Goal: Information Seeking & Learning: Learn about a topic

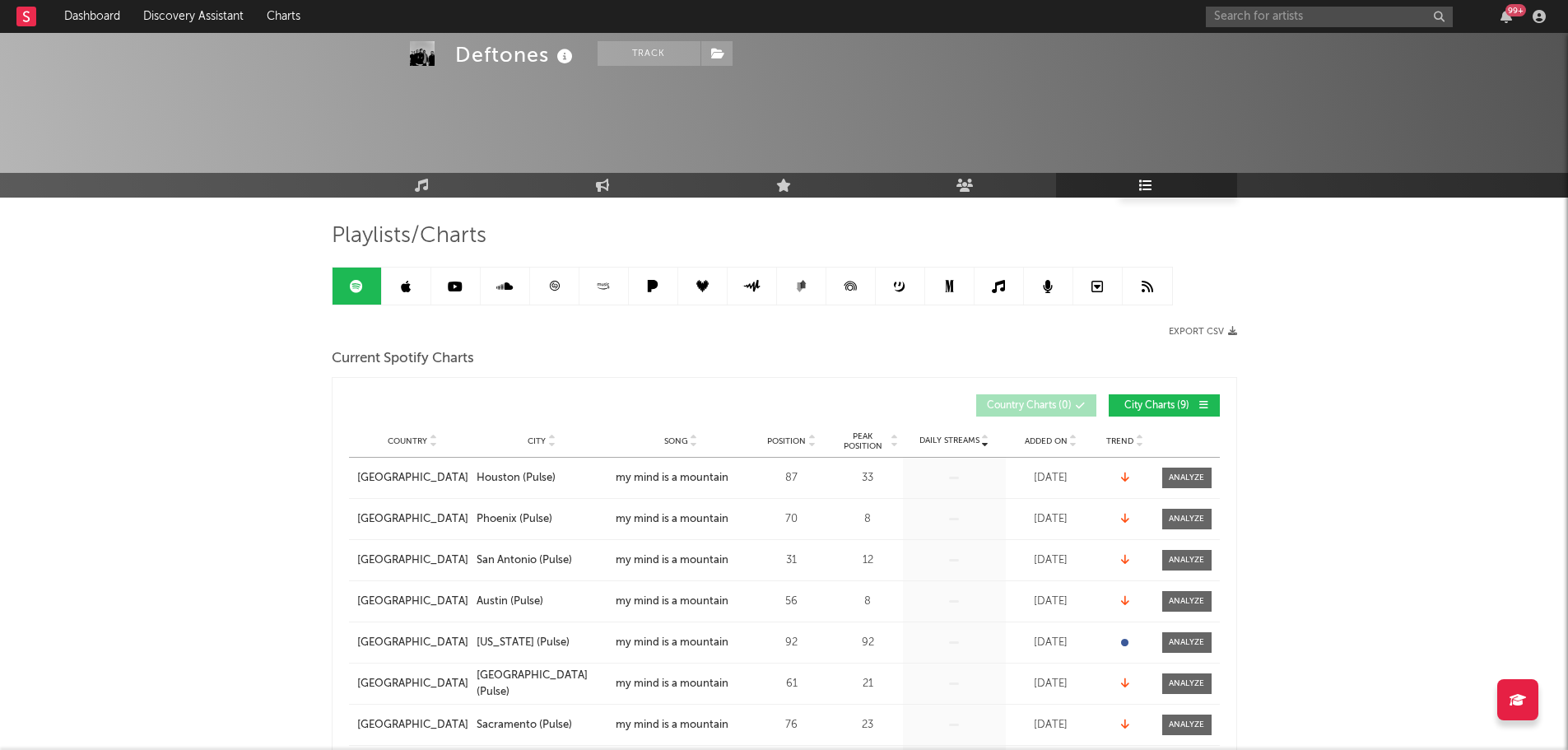
scroll to position [1042, 0]
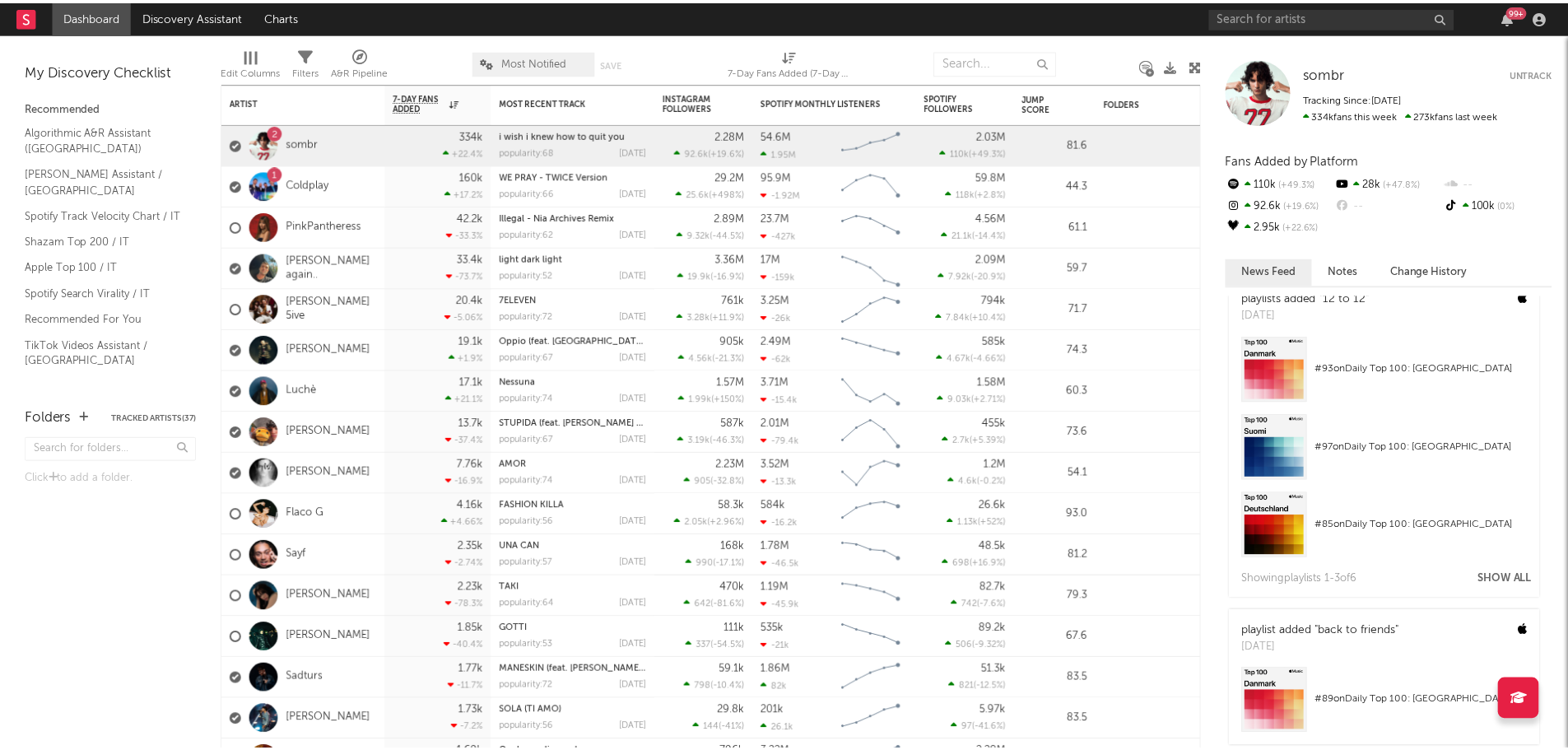
scroll to position [740, 0]
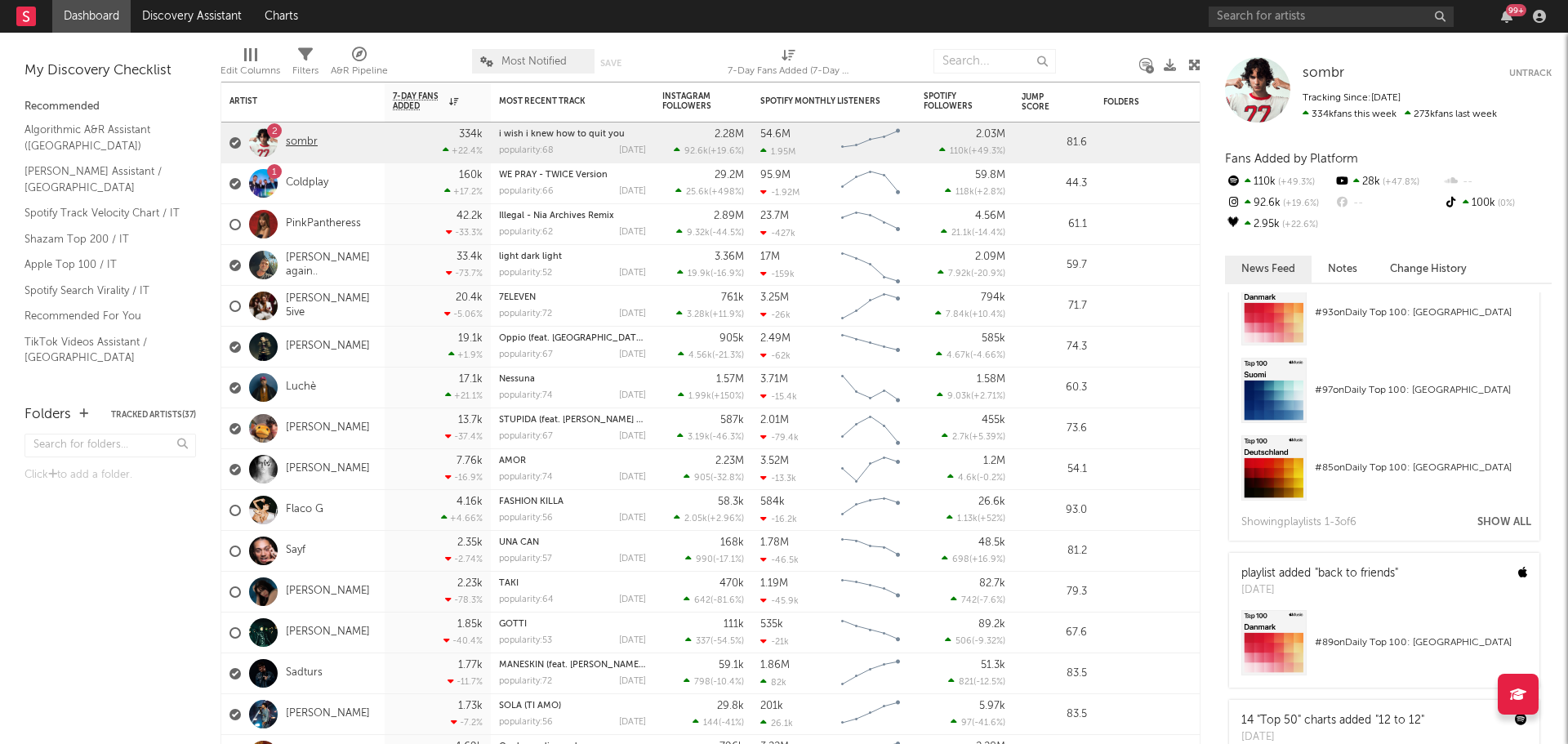
click at [293, 139] on link "sombr" at bounding box center [301, 142] width 31 height 14
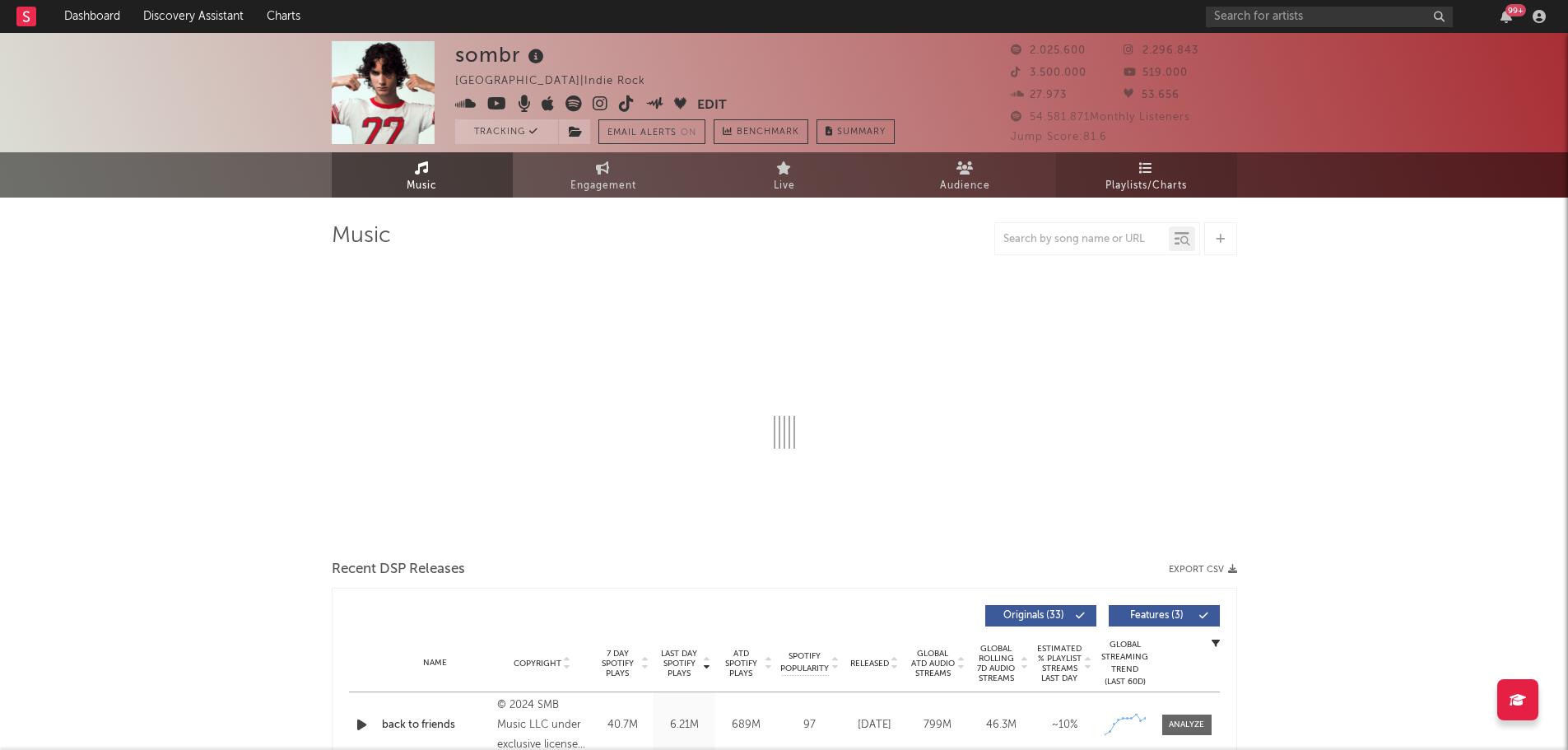
select select "6m"
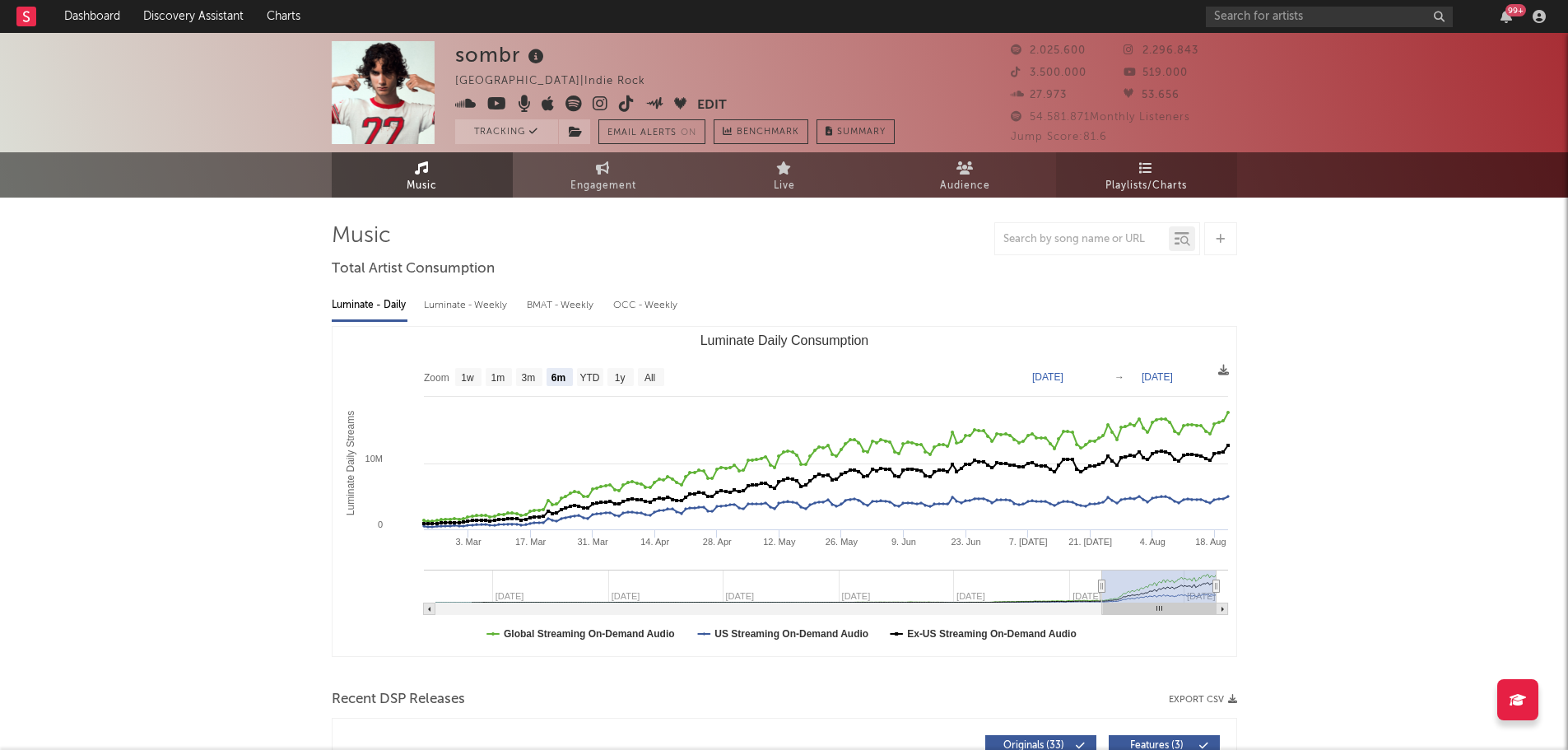
click at [1143, 180] on span "Playlists/Charts" at bounding box center [1146, 186] width 81 height 20
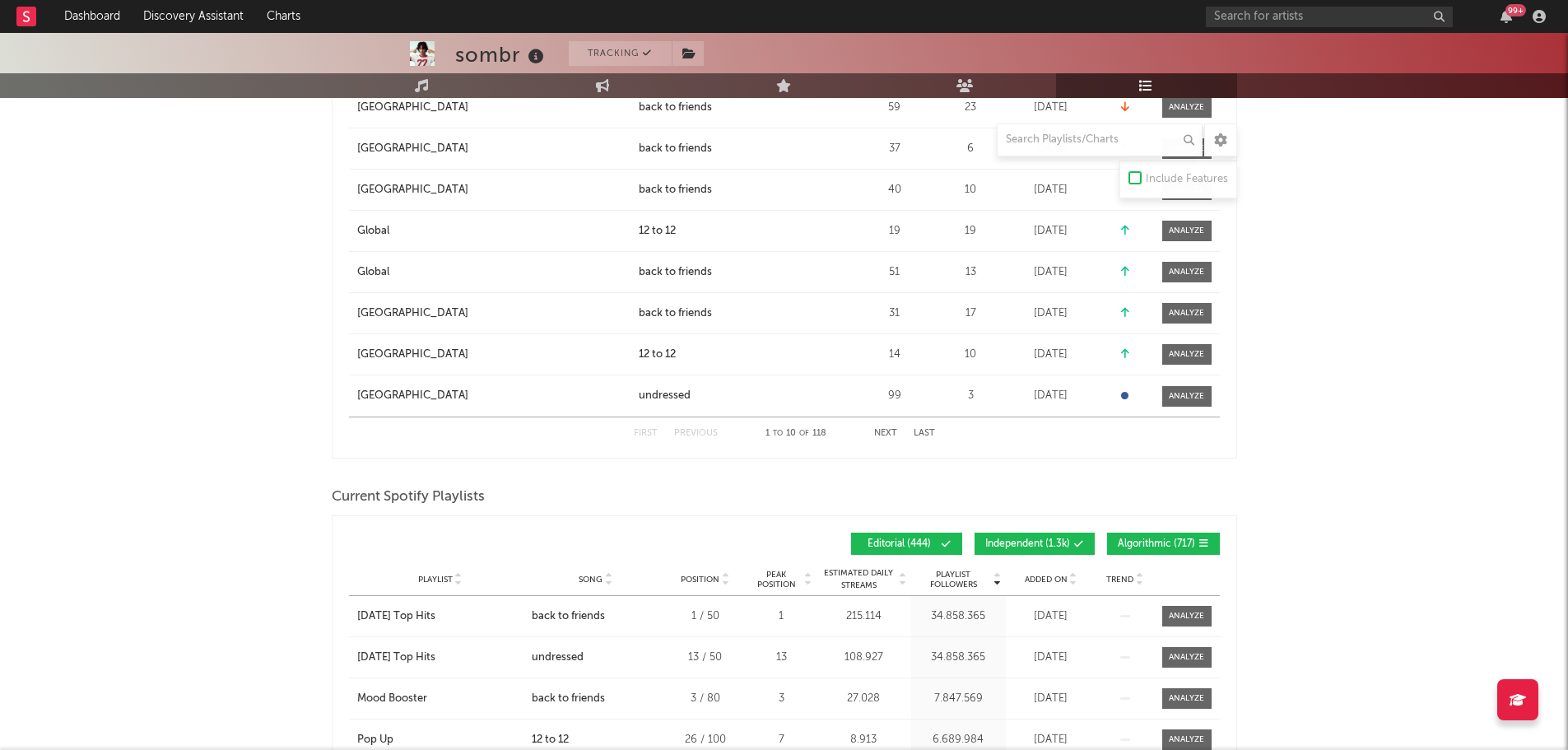
scroll to position [1070, 0]
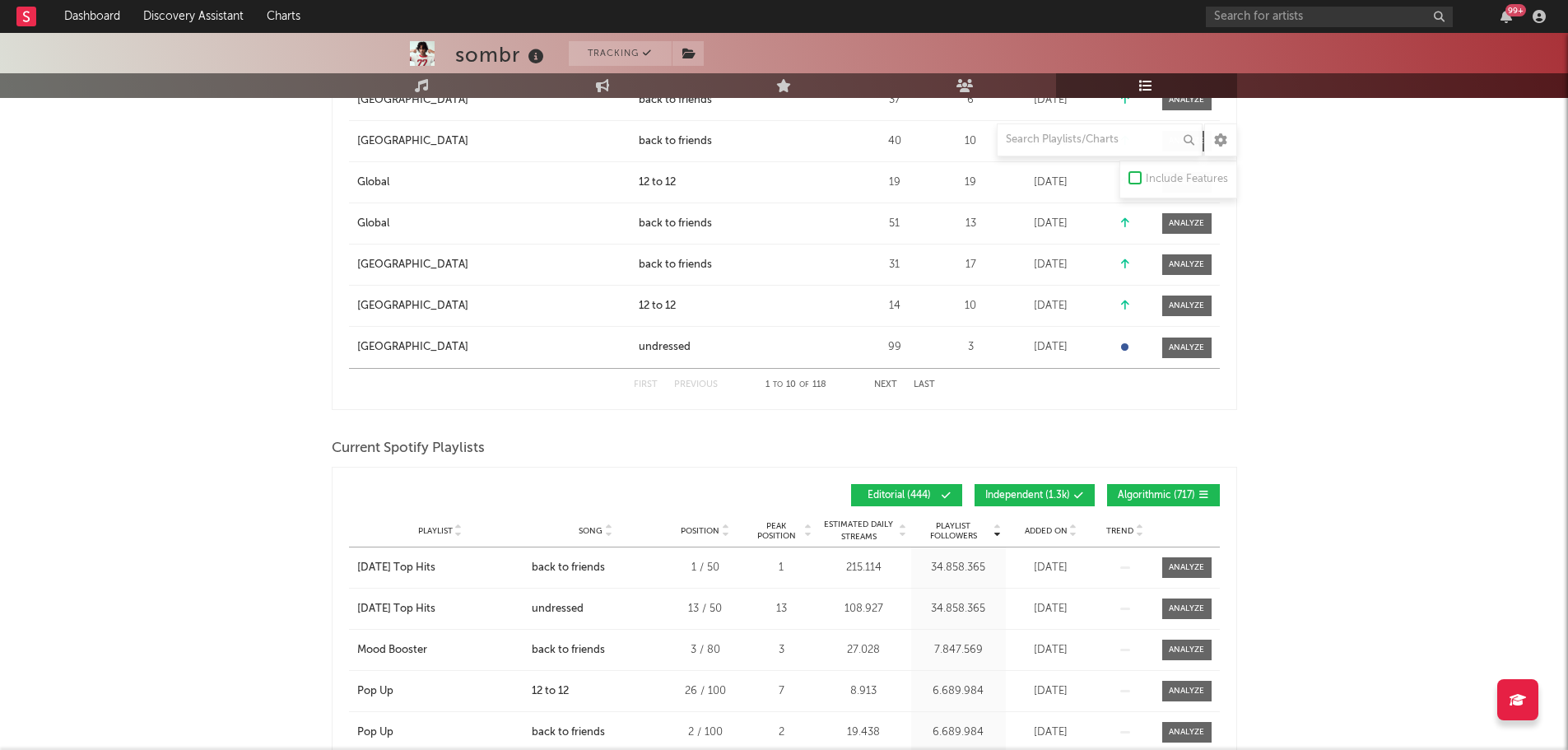
click at [1063, 491] on span "Independent ( 1.3k )" at bounding box center [1028, 495] width 85 height 10
click at [1149, 494] on span "Algorithmic ( 717 )" at bounding box center [1157, 495] width 77 height 10
click at [1059, 530] on span "Added On" at bounding box center [1046, 531] width 43 height 10
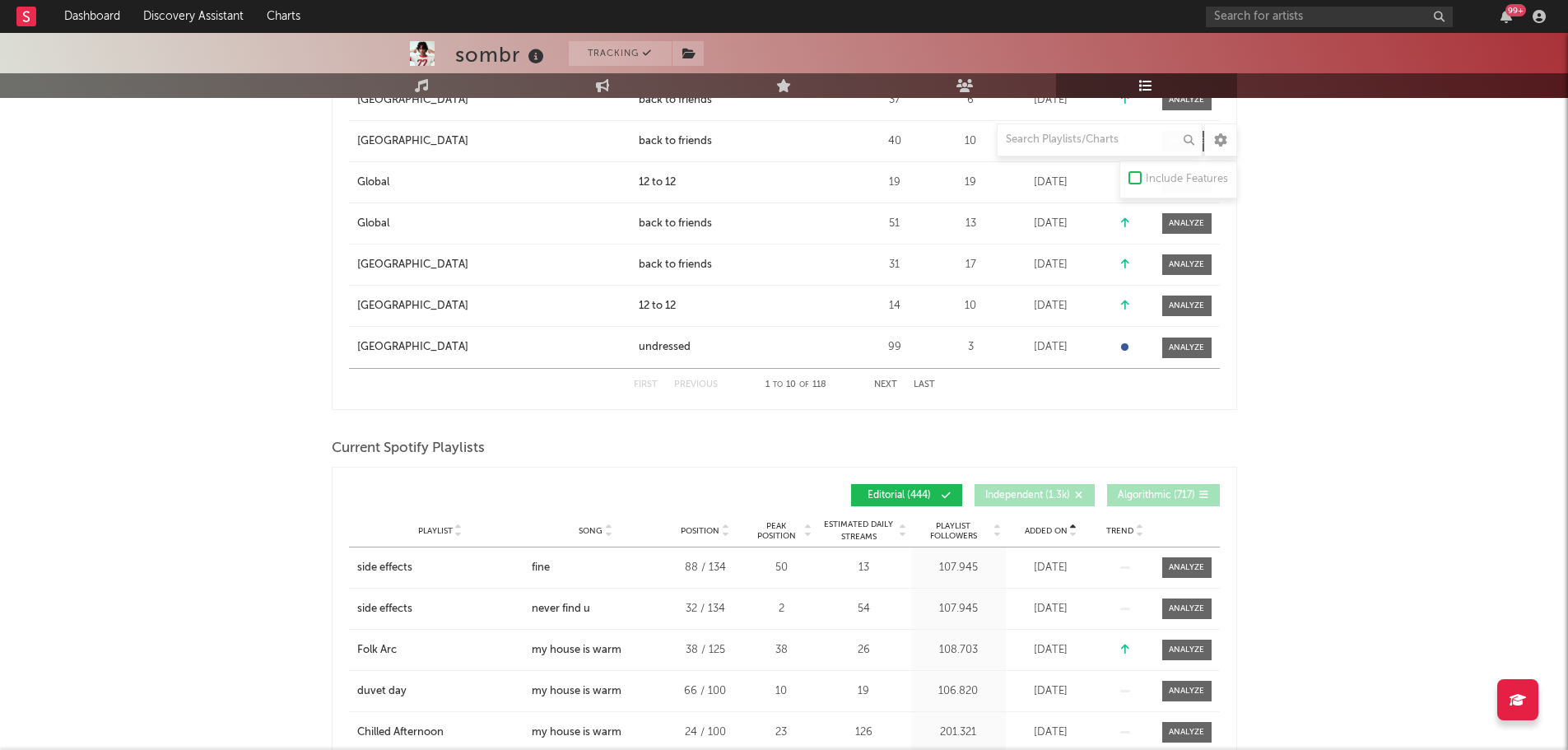
click at [1059, 530] on span "Added On" at bounding box center [1046, 531] width 43 height 10
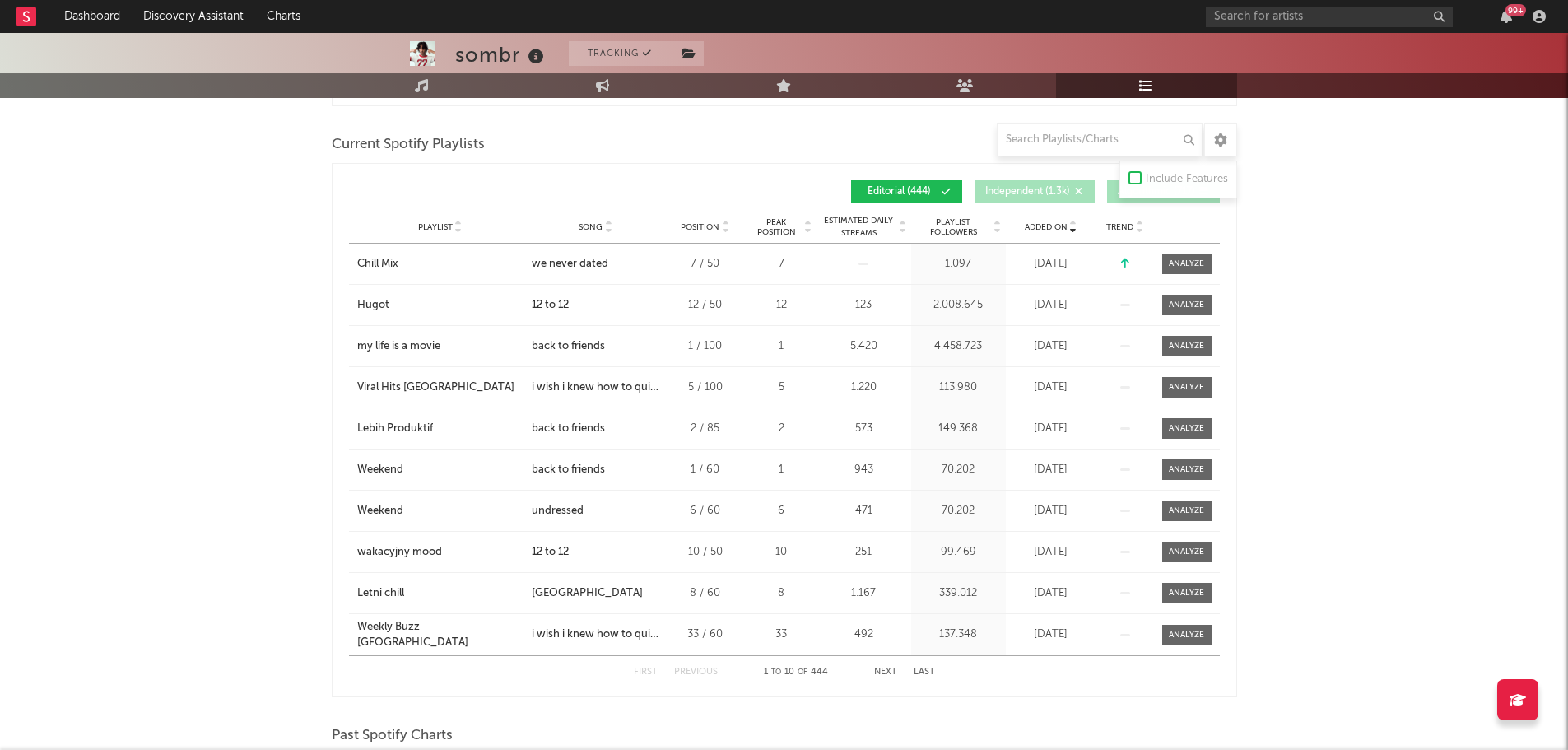
scroll to position [1399, 0]
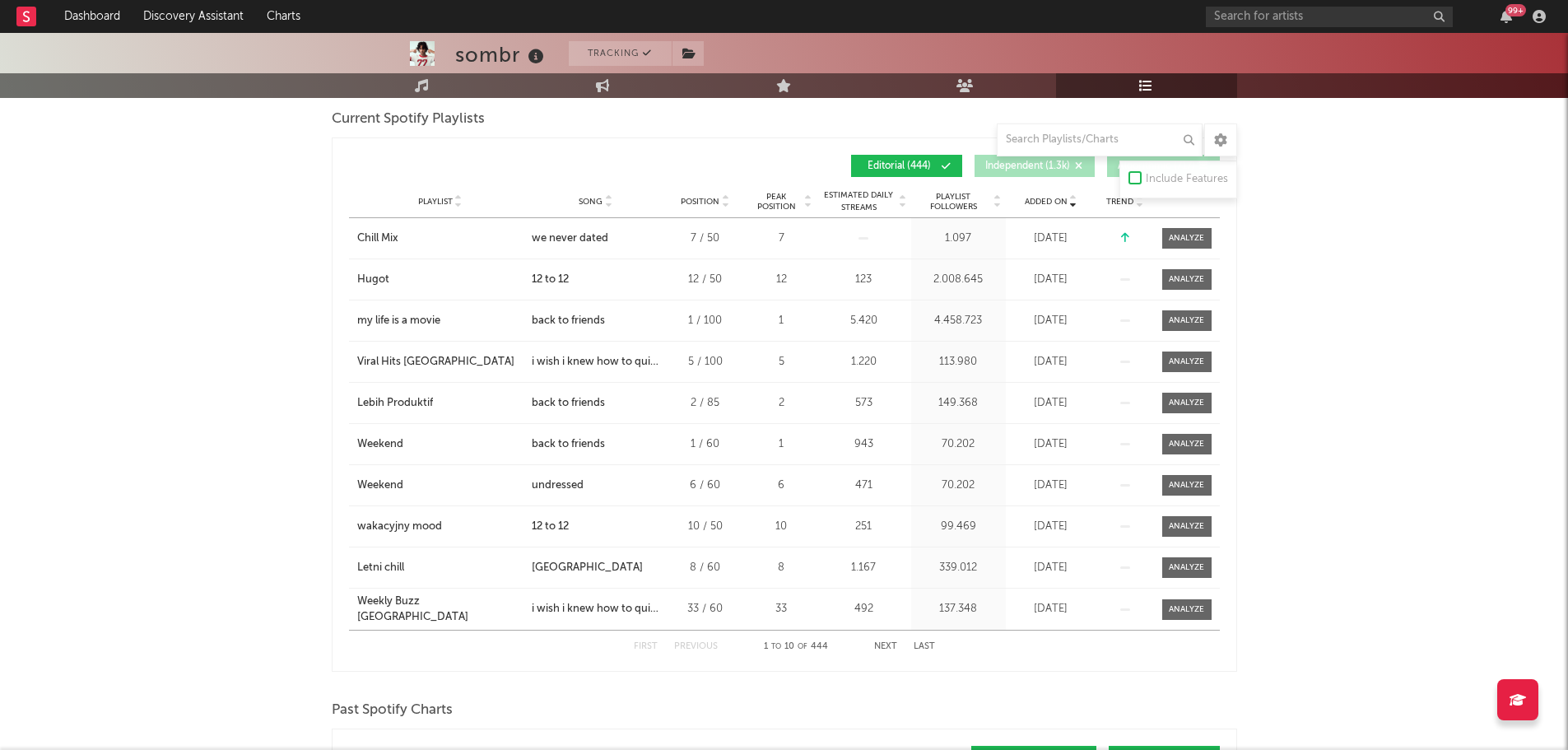
click at [882, 647] on button "Next" at bounding box center [885, 646] width 23 height 9
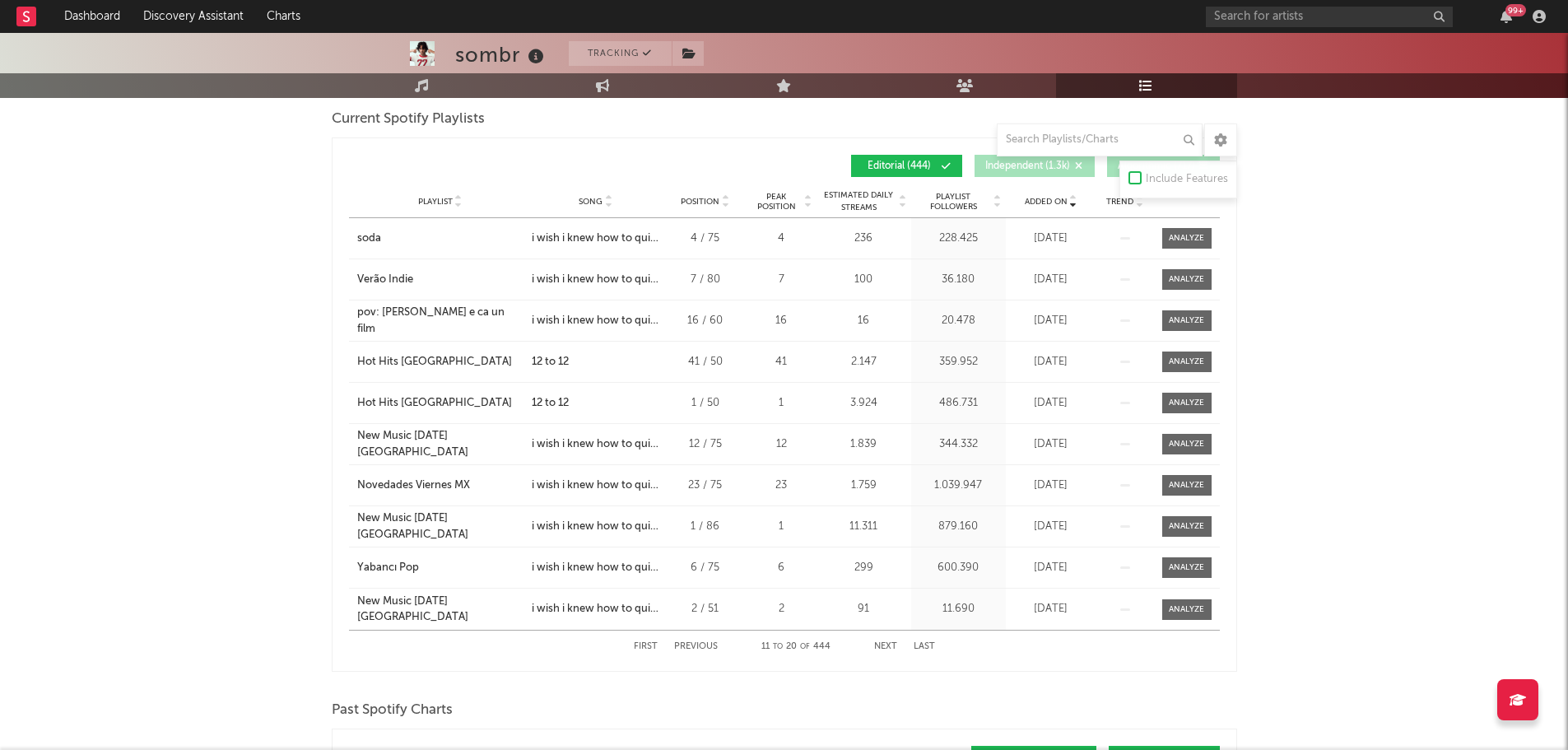
click at [882, 647] on button "Next" at bounding box center [885, 646] width 23 height 9
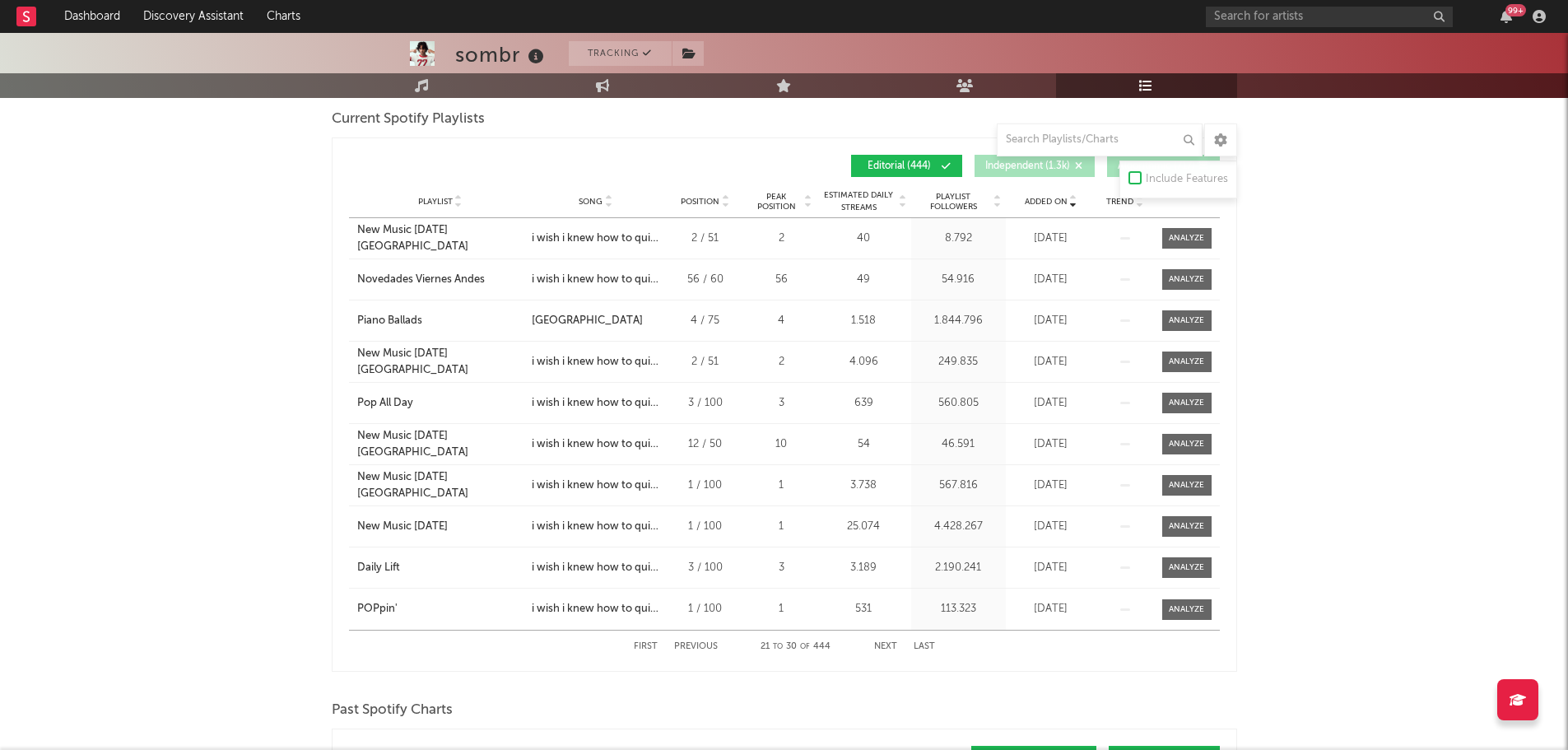
click at [882, 647] on button "Next" at bounding box center [885, 646] width 23 height 9
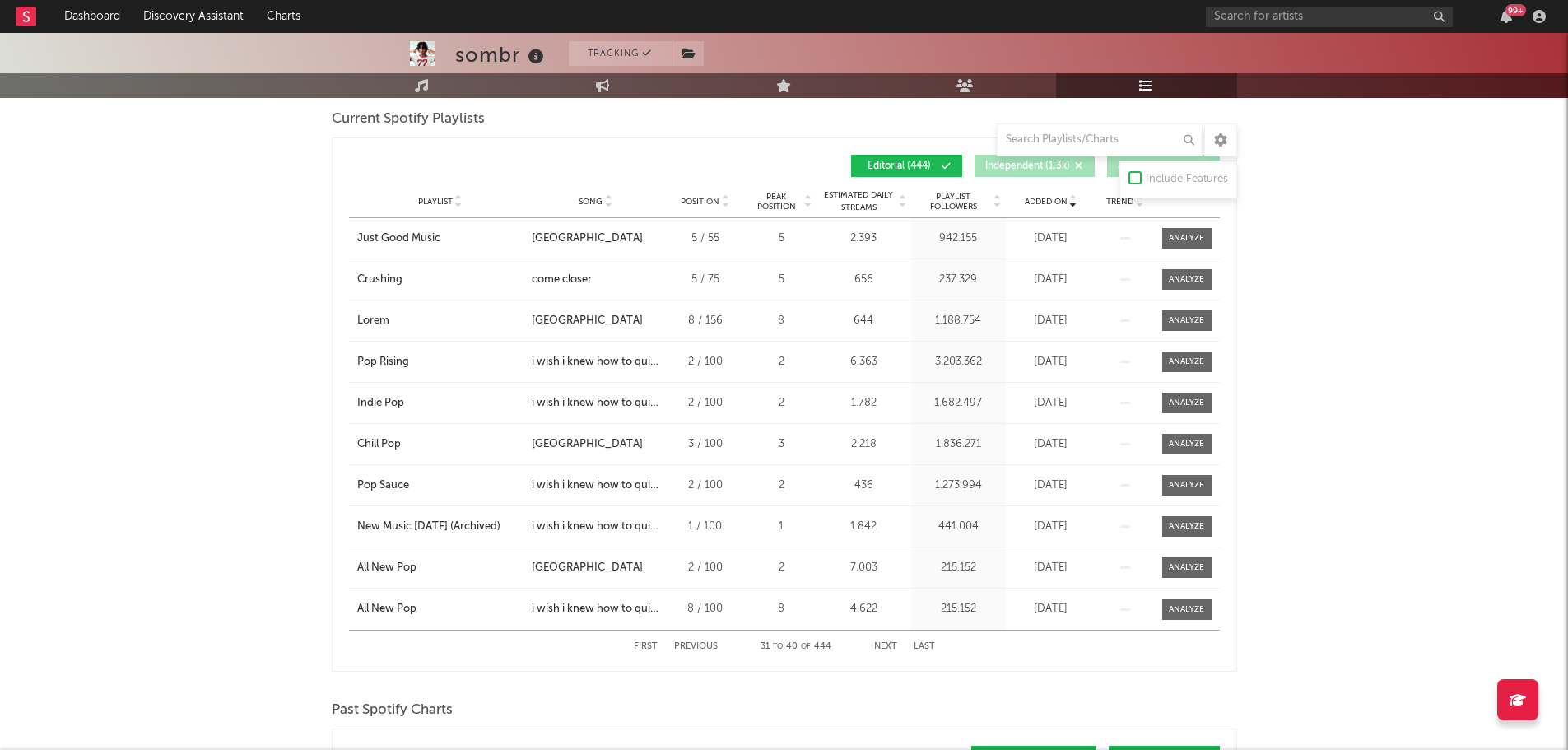
click at [884, 630] on div "First Previous 31 to 40 of 444 Next Last" at bounding box center [784, 646] width 302 height 32
click at [883, 638] on div "First Previous 31 to 40 of 444 Next Last" at bounding box center [784, 646] width 302 height 32
click at [1228, 27] on div "99 +" at bounding box center [1379, 16] width 346 height 33
click at [1237, 22] on input "text" at bounding box center [1330, 17] width 247 height 21
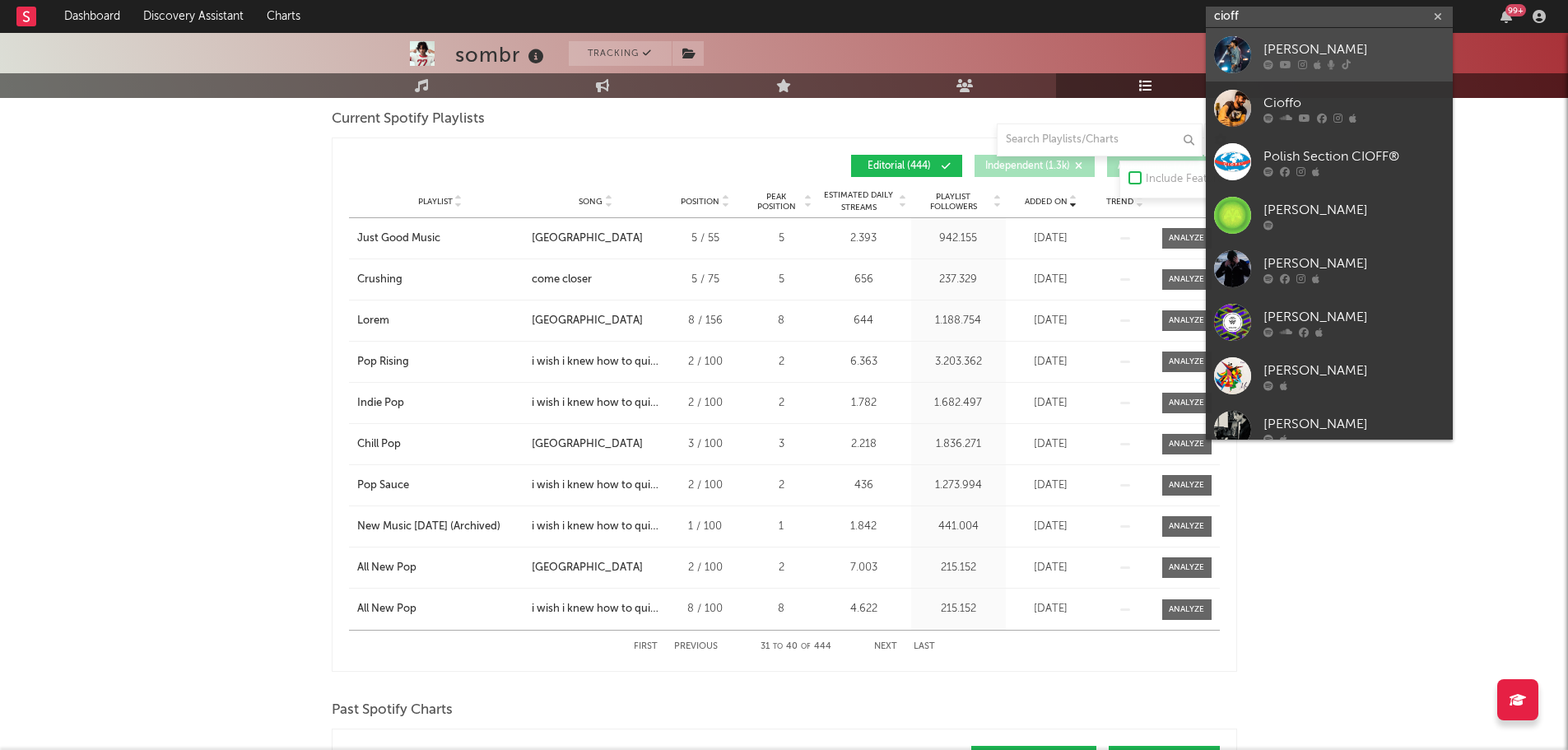
type input "cioff"
click at [1278, 56] on div "Cioffi" at bounding box center [1353, 49] width 181 height 20
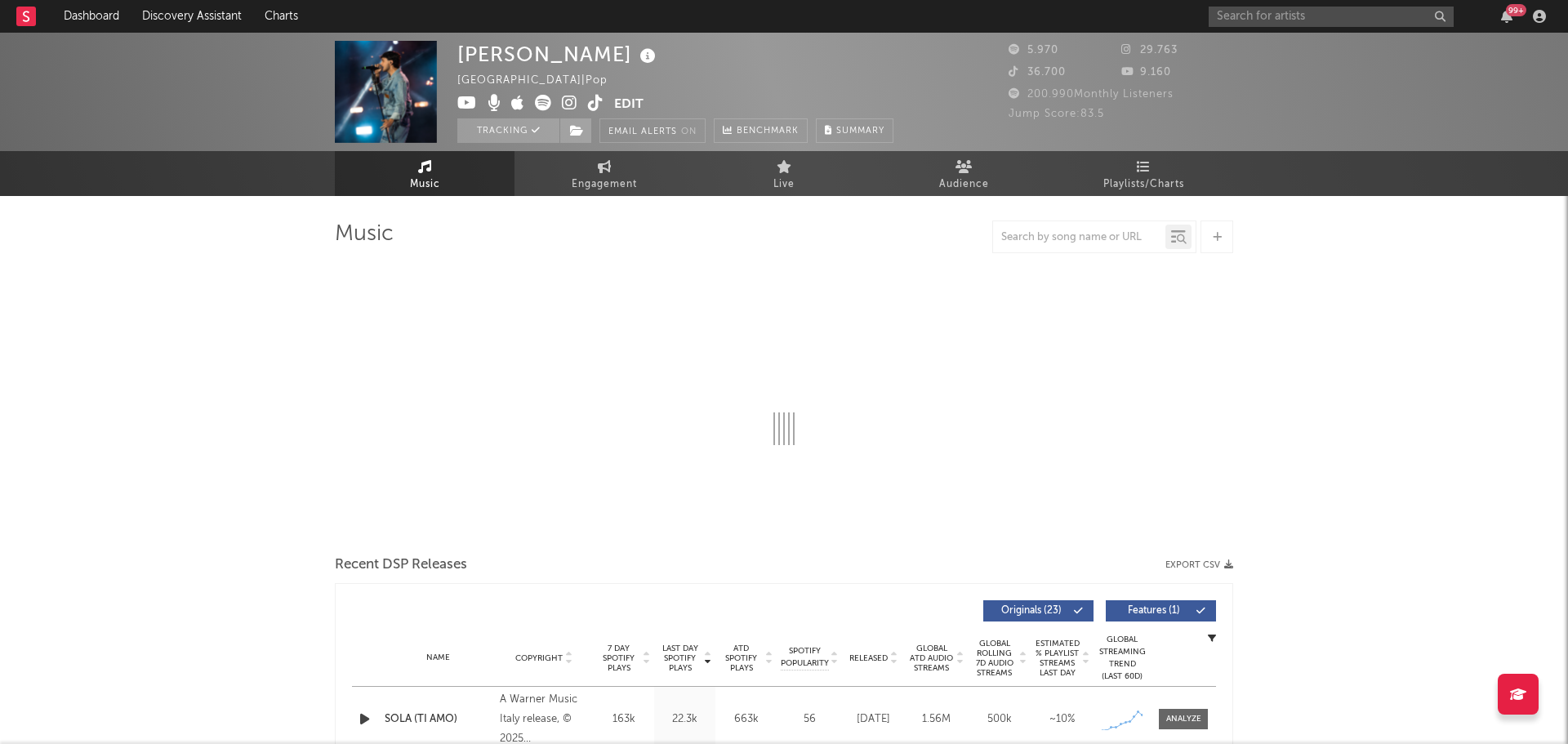
select select "6m"
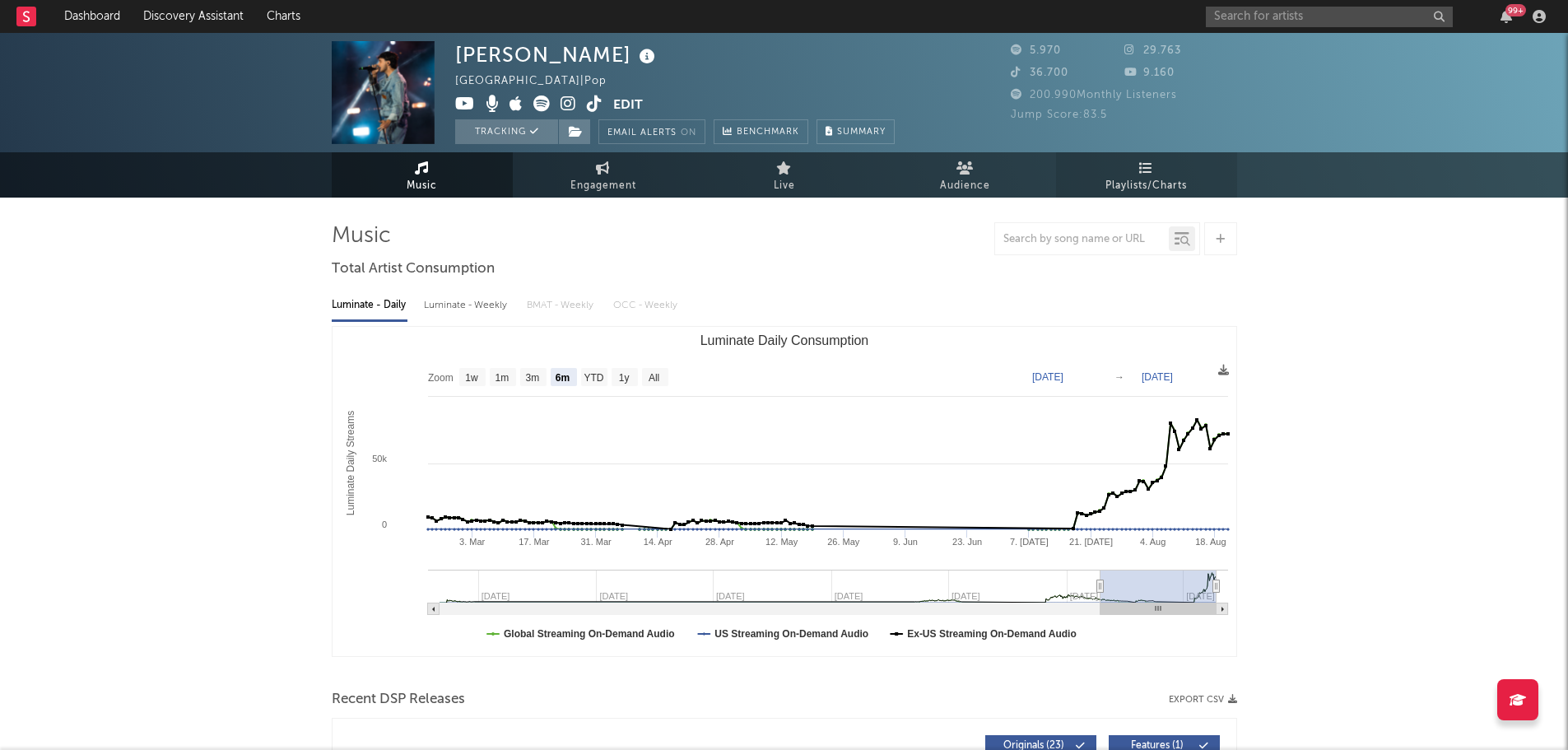
click at [1164, 177] on span "Playlists/Charts" at bounding box center [1146, 186] width 81 height 20
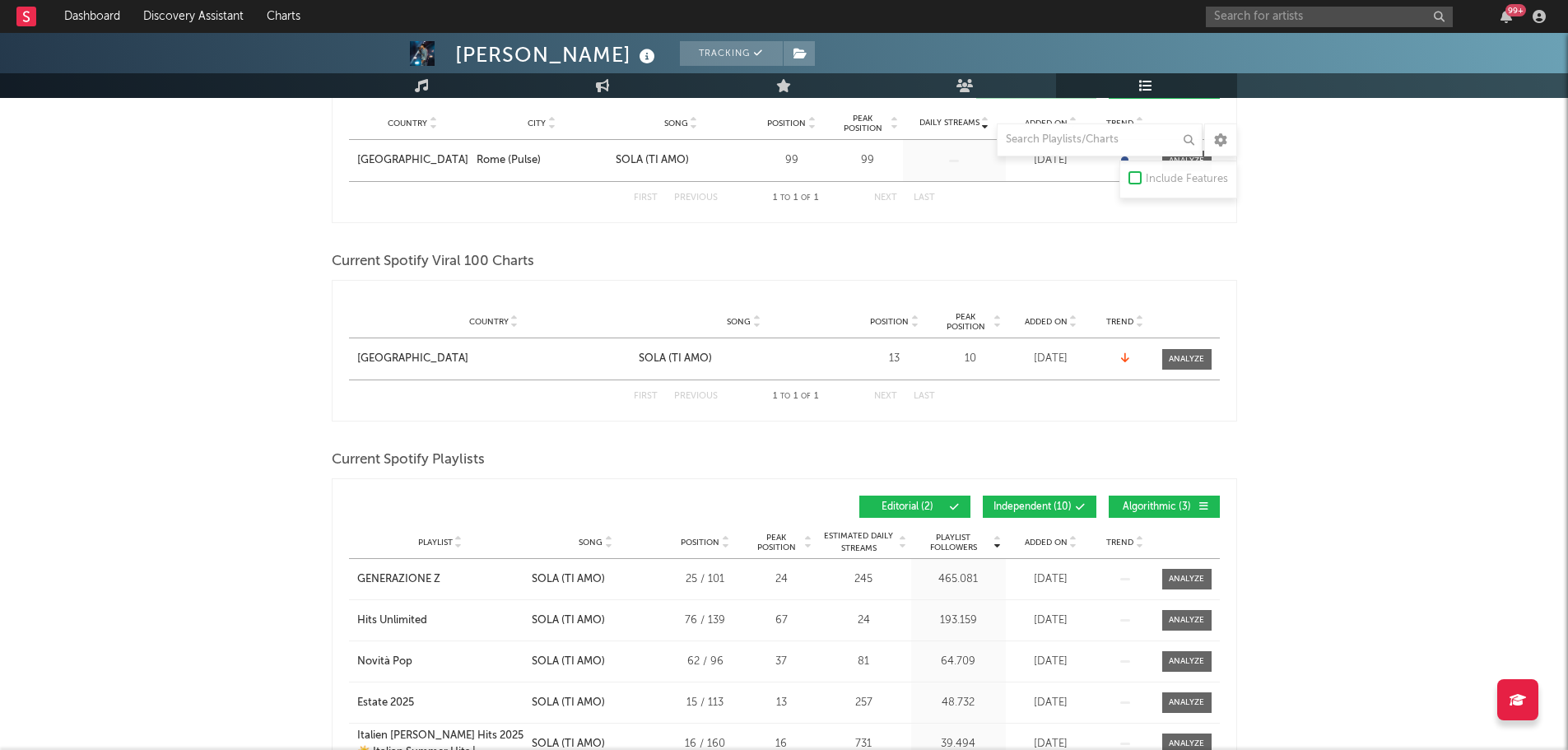
scroll to position [411, 0]
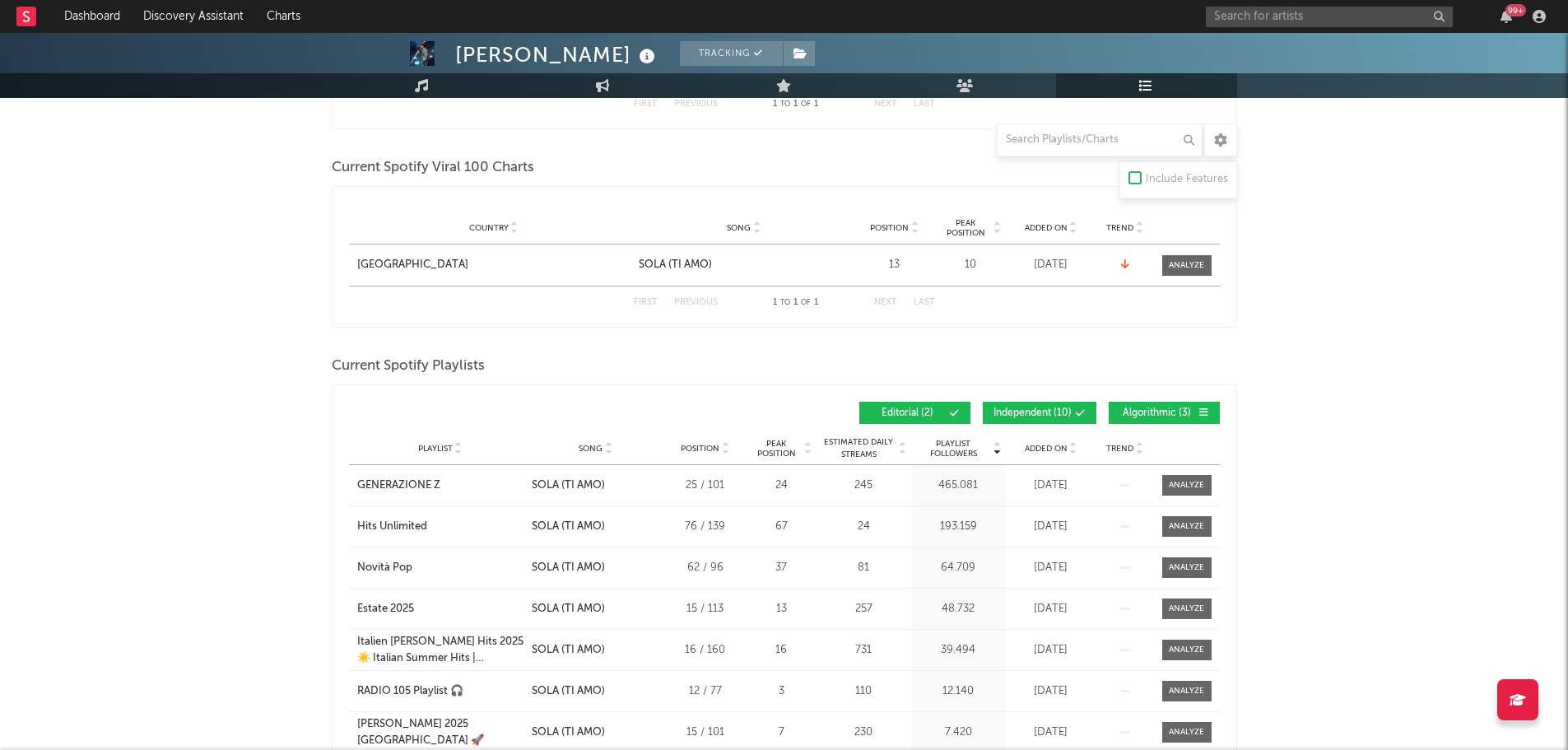
click at [1025, 449] on span "Added On" at bounding box center [1046, 449] width 43 height 10
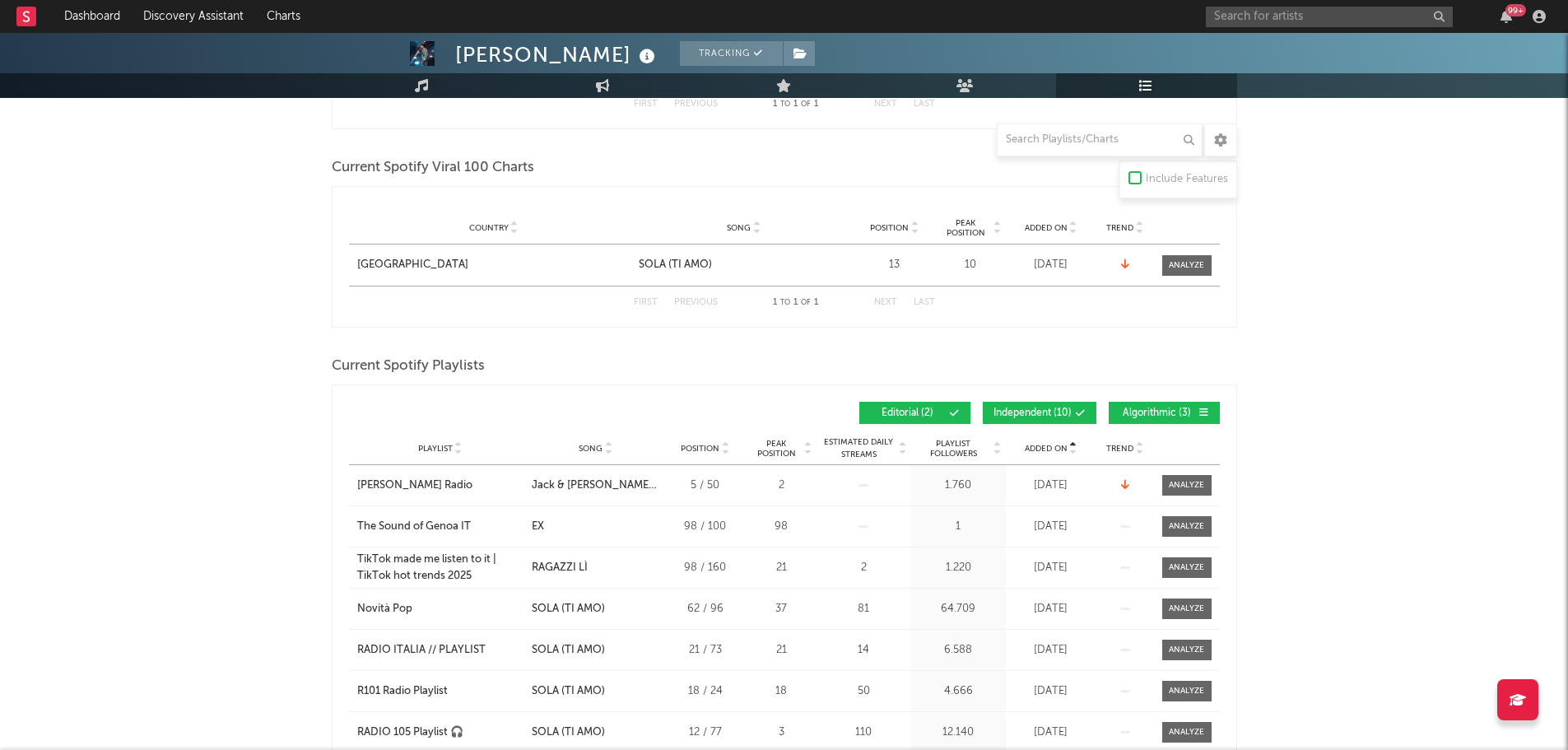
click at [1038, 448] on span "Added On" at bounding box center [1046, 449] width 43 height 10
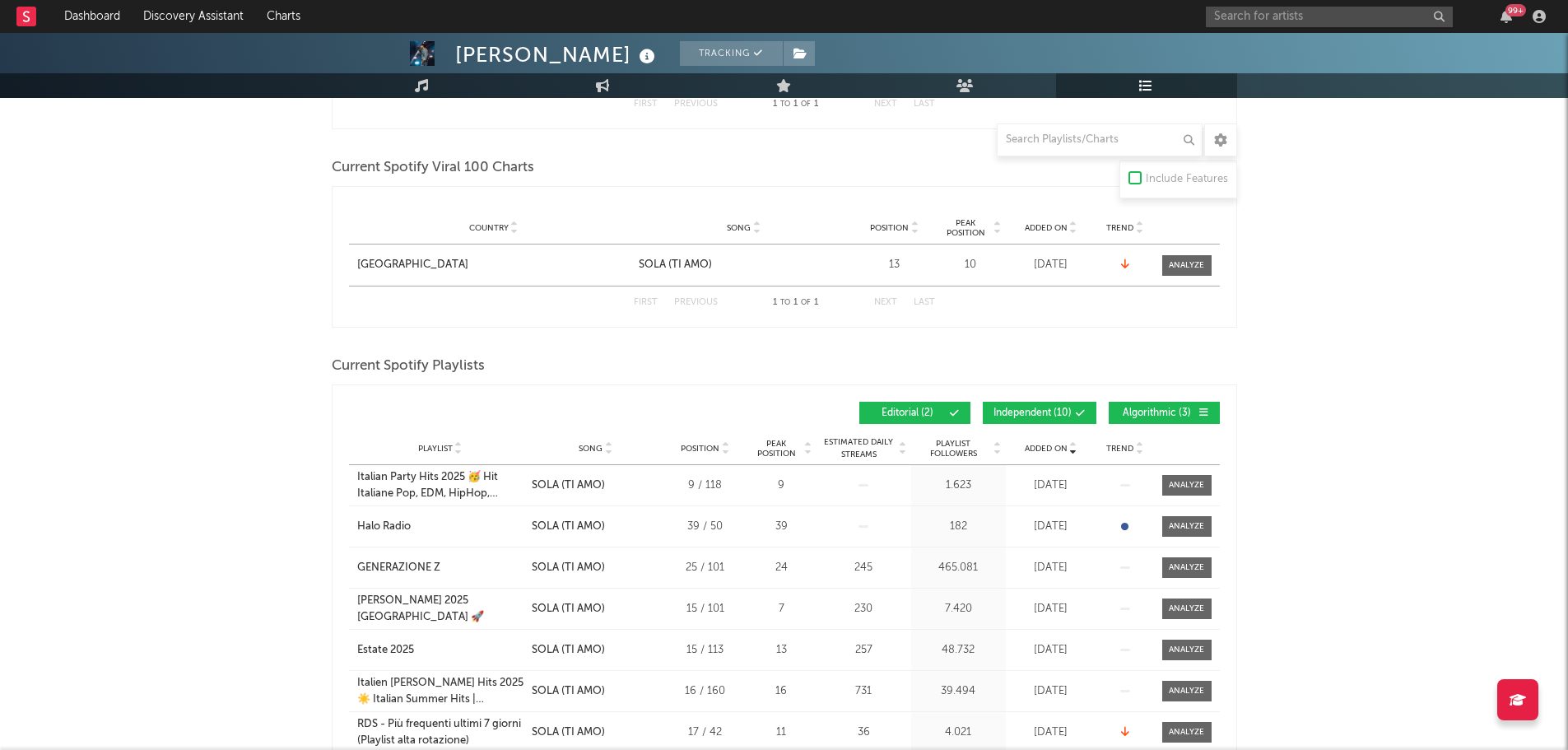
click at [1060, 408] on span "Independent ( 10 )" at bounding box center [1032, 413] width 78 height 10
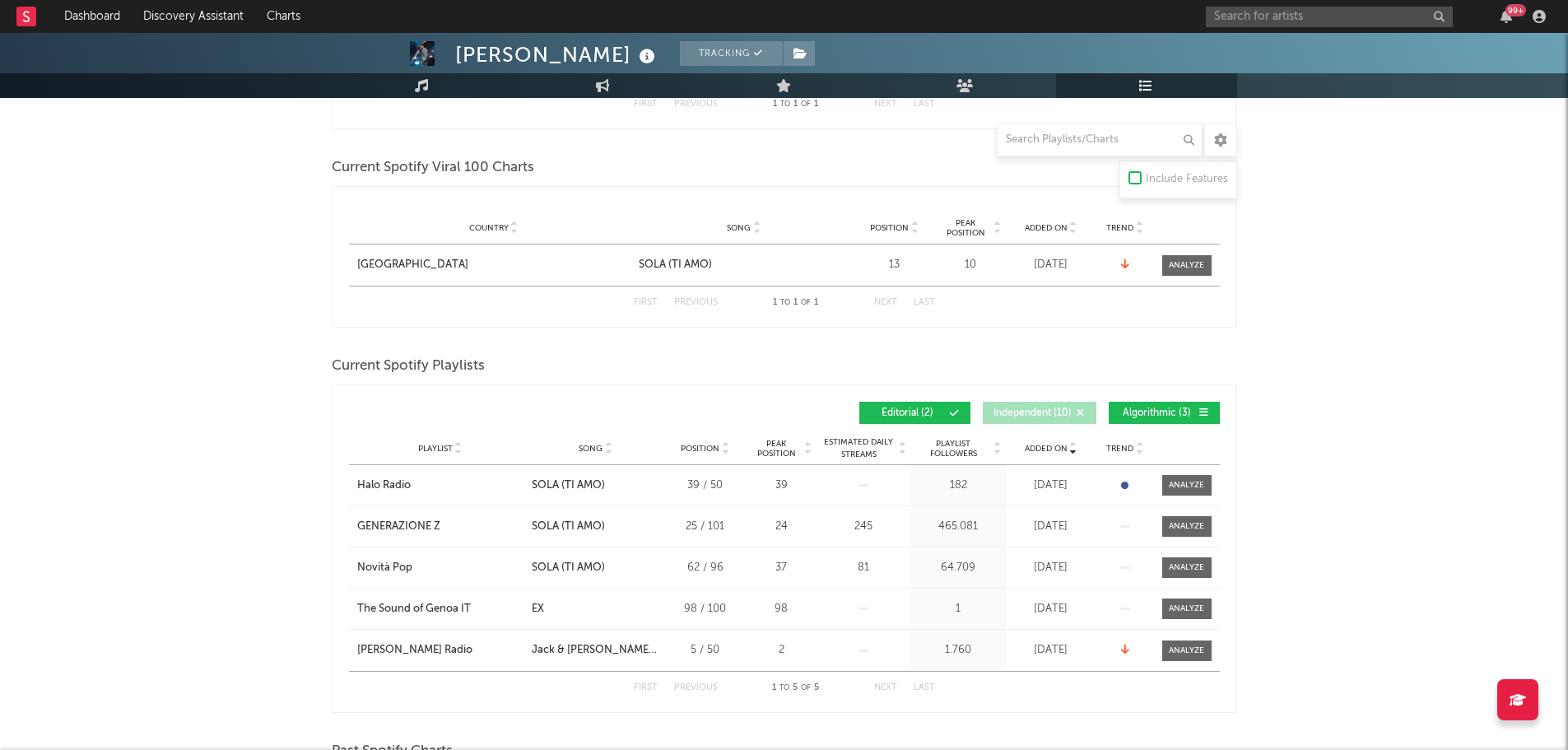
click at [1157, 414] on span "Algorithmic ( 3 )" at bounding box center [1158, 413] width 76 height 10
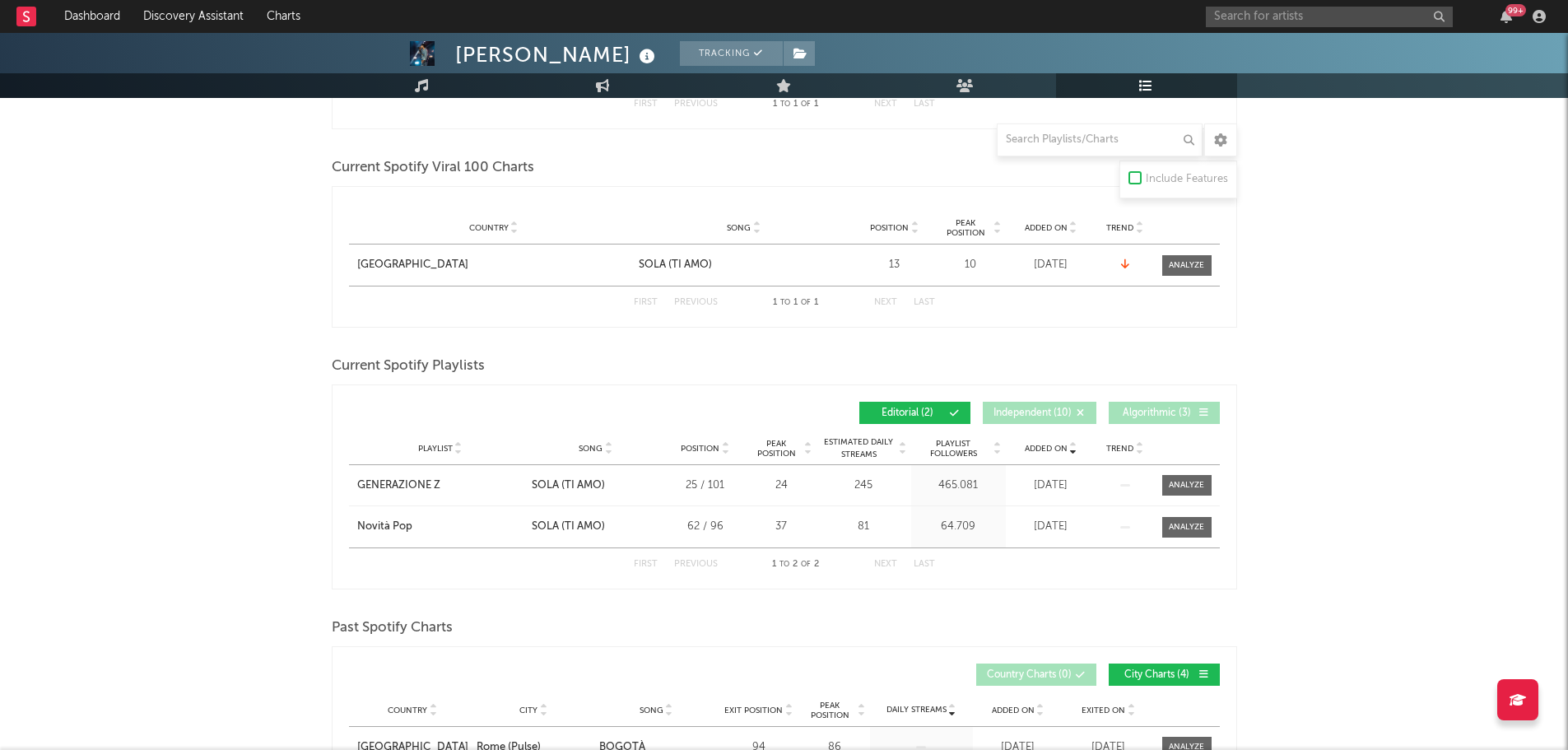
click at [701, 615] on div "Past Spotify Charts" at bounding box center [785, 627] width 906 height 28
